Goal: Obtain resource: Obtain resource

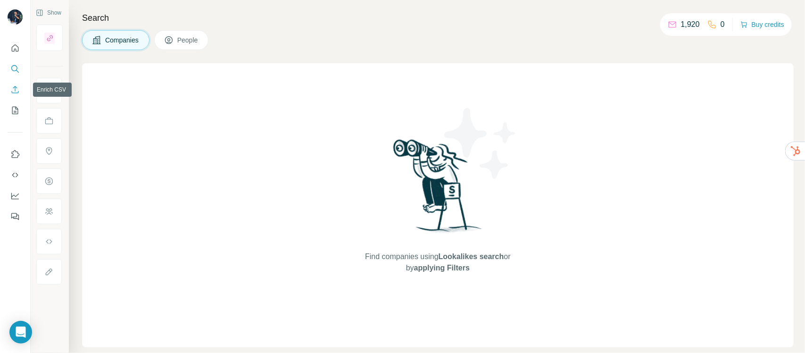
click at [17, 93] on icon "Enrich CSV" at bounding box center [14, 89] width 9 height 9
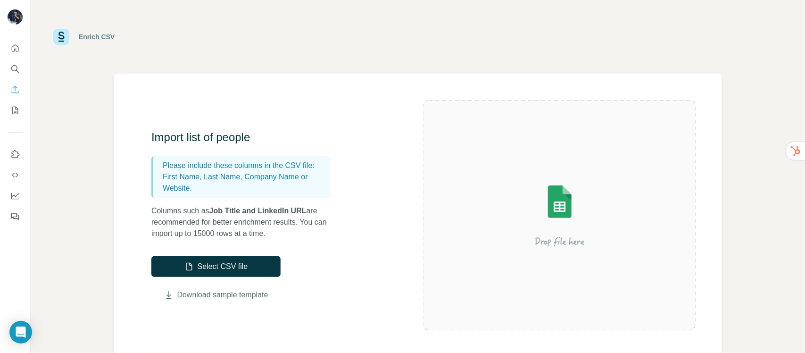
click at [232, 298] on link "Download sample template" at bounding box center [222, 294] width 91 height 11
click at [208, 269] on button "Select CSV file" at bounding box center [215, 266] width 129 height 21
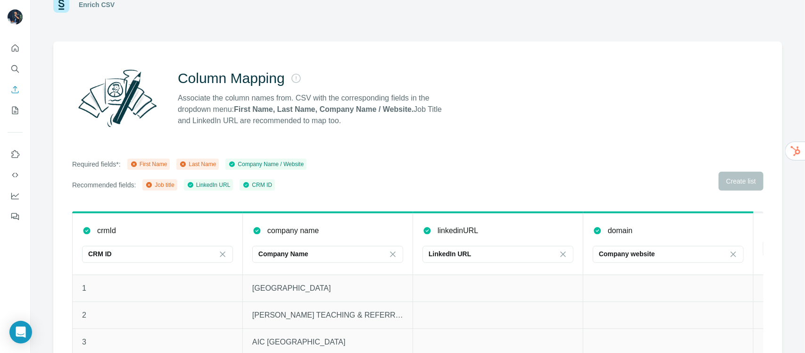
scroll to position [60, 0]
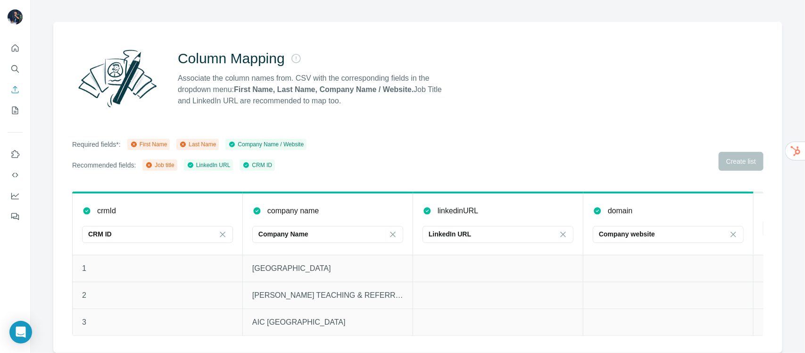
click at [601, 264] on td at bounding box center [669, 268] width 170 height 27
click at [301, 282] on td "[PERSON_NAME] TEACHING & REFERRAL HOSPITAL" at bounding box center [328, 295] width 170 height 27
click at [307, 290] on p "[PERSON_NAME] TEACHING & REFERRAL HOSPITAL" at bounding box center [327, 295] width 151 height 11
